Goal: Information Seeking & Learning: Learn about a topic

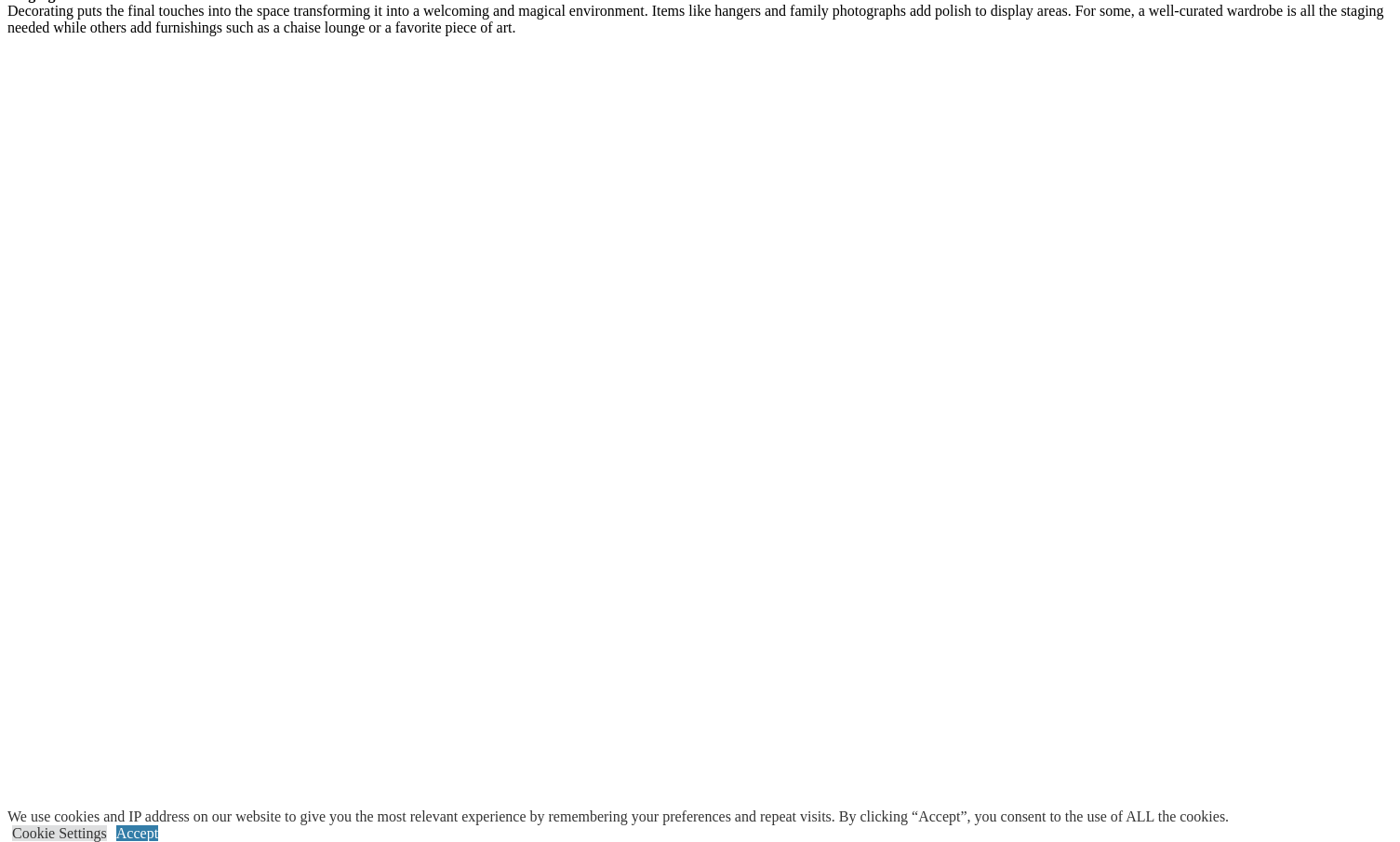
scroll to position [3535, 0]
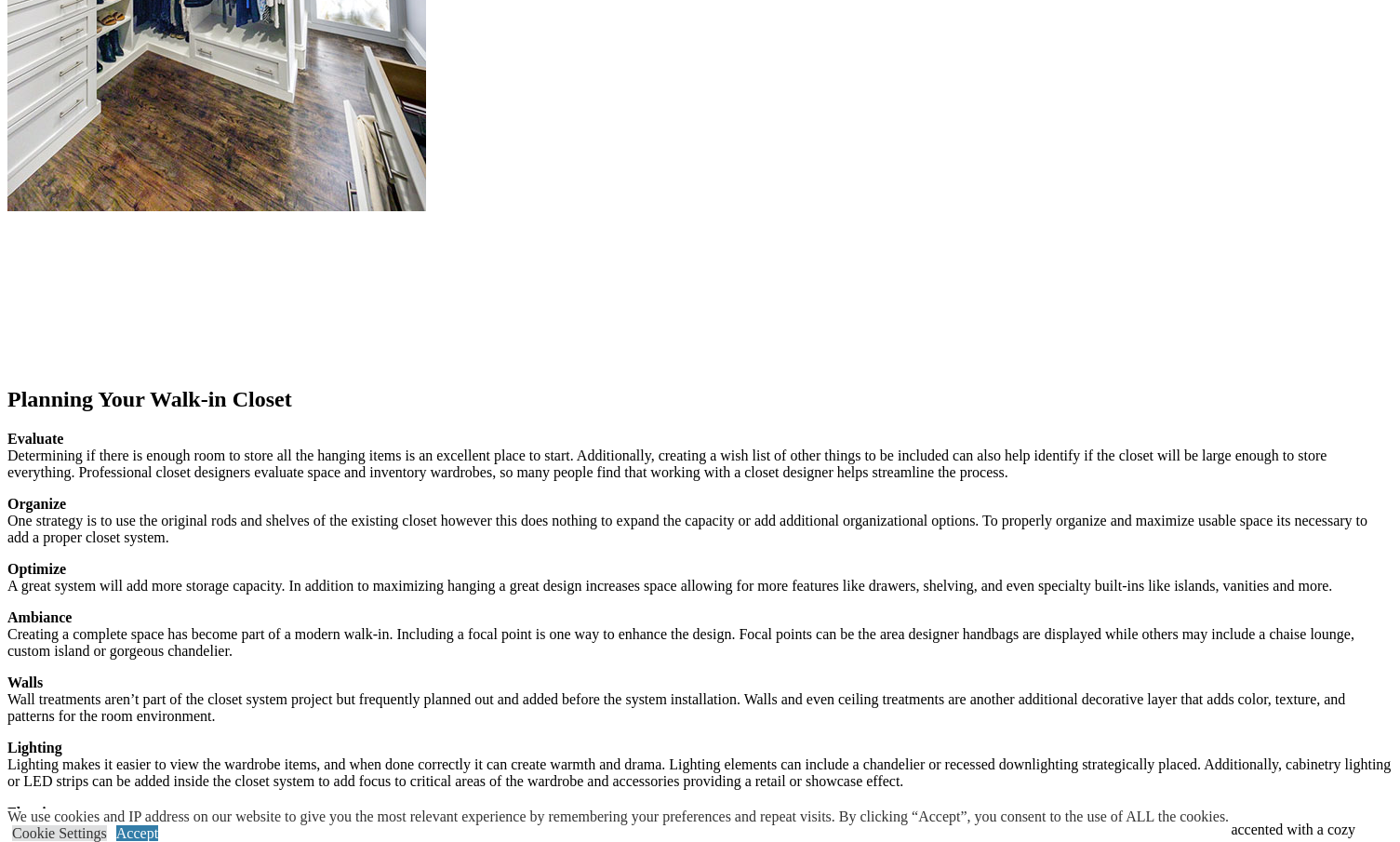
scroll to position [2286, 0]
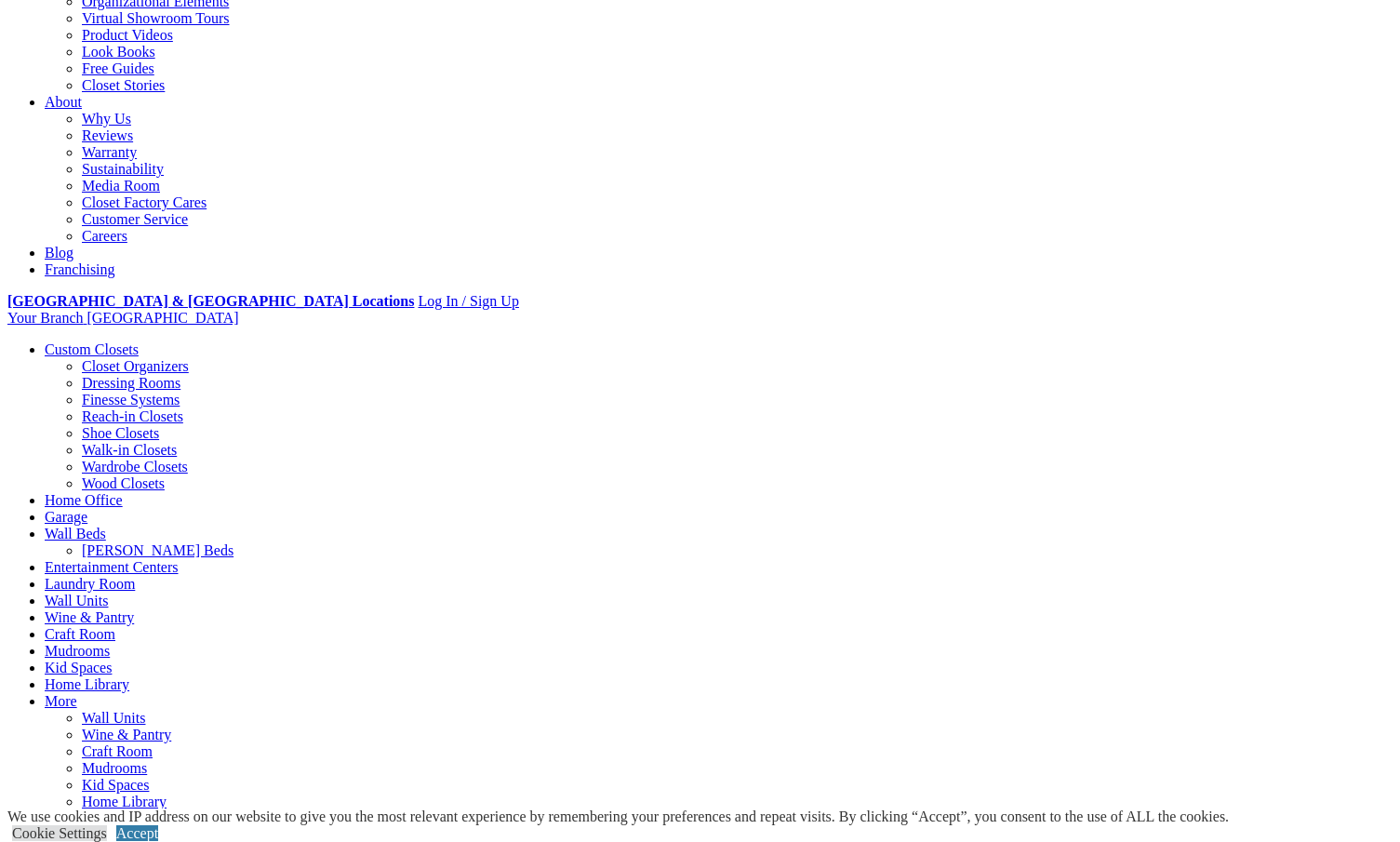
scroll to position [0, 0]
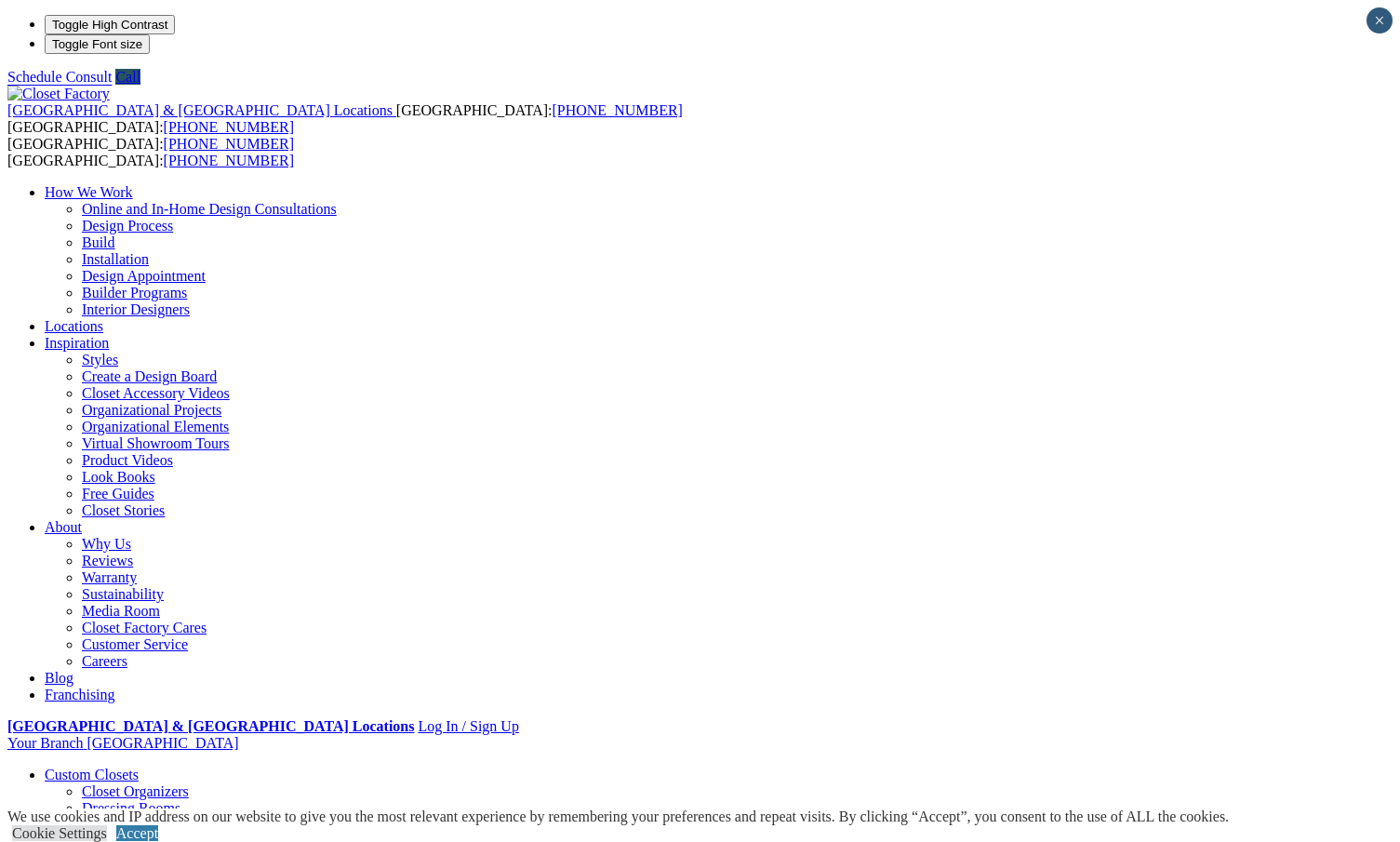
click at [93, 833] on link "Reach-in Closets" at bounding box center [132, 841] width 101 height 16
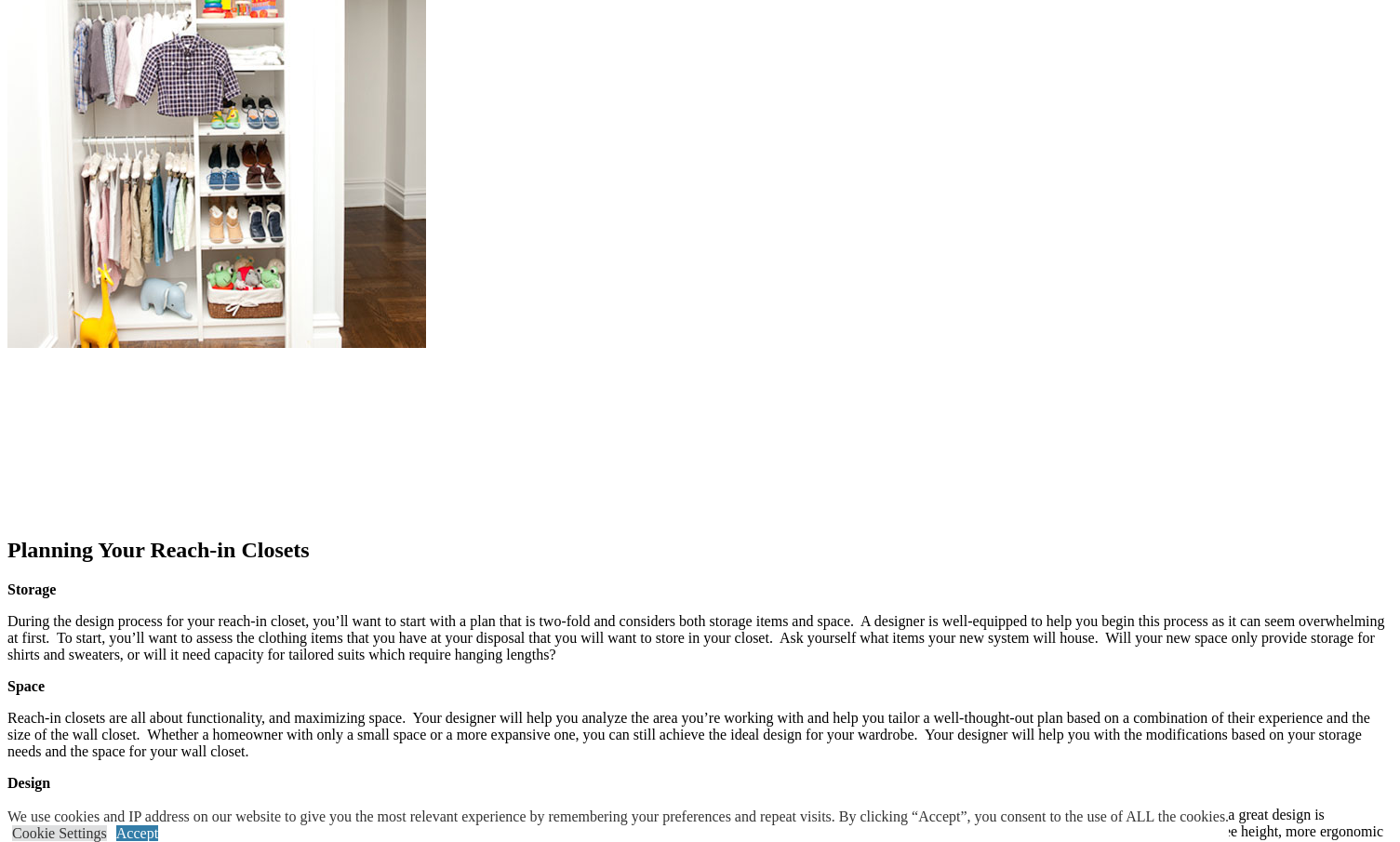
scroll to position [1582, 0]
